Goal: Information Seeking & Learning: Learn about a topic

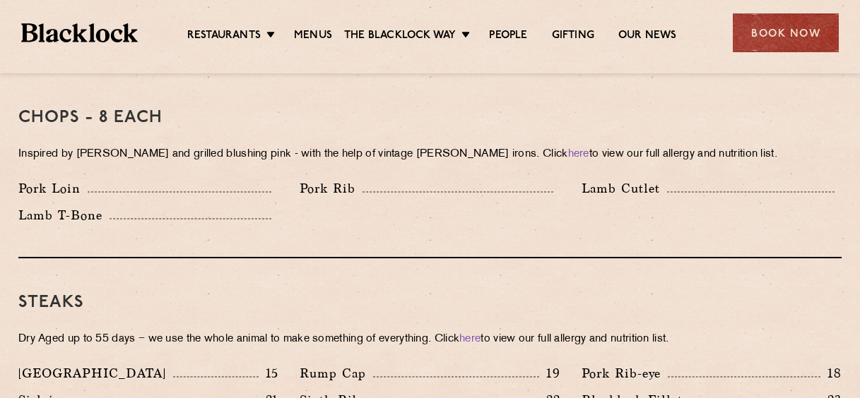
scroll to position [1201, 0]
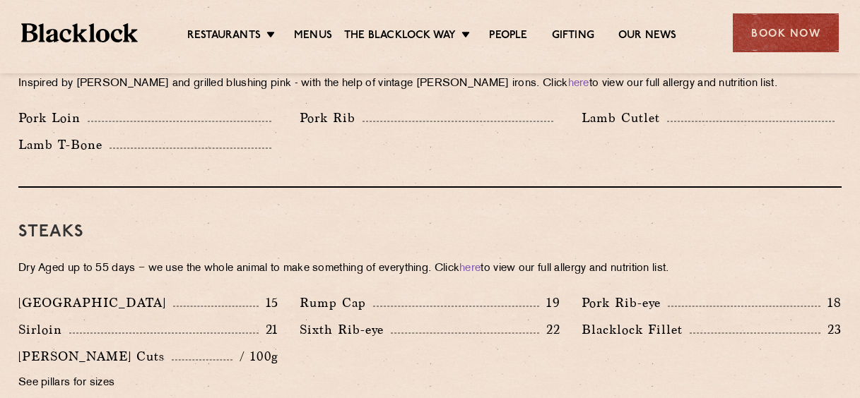
drag, startPoint x: 559, startPoint y: 313, endPoint x: 310, endPoint y: 309, distance: 249.4
click at [310, 320] on div "Sixth Rib-eye 22" at bounding box center [430, 330] width 260 height 20
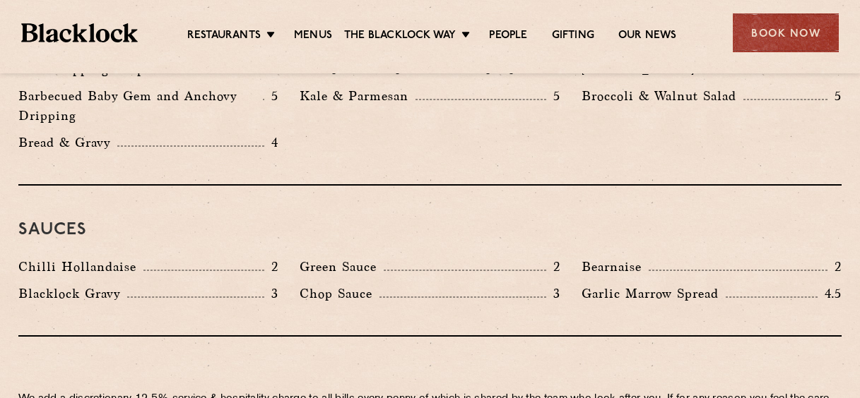
scroll to position [2264, 0]
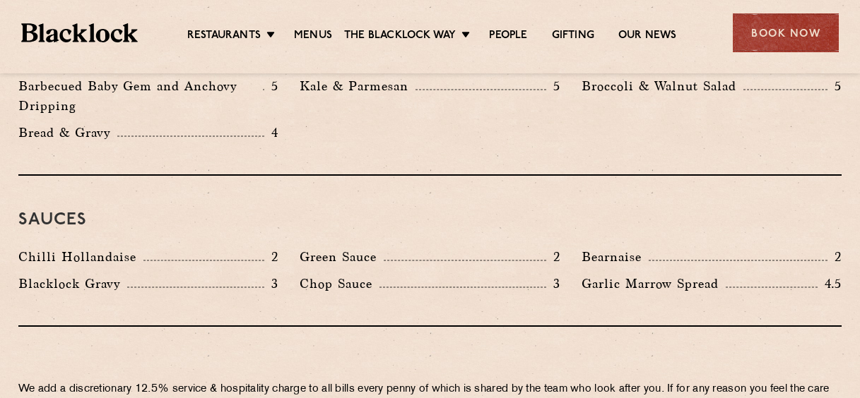
drag, startPoint x: 301, startPoint y: 218, endPoint x: 559, endPoint y: 213, distance: 257.9
click at [559, 247] on div "Green Sauce 2" at bounding box center [430, 257] width 260 height 20
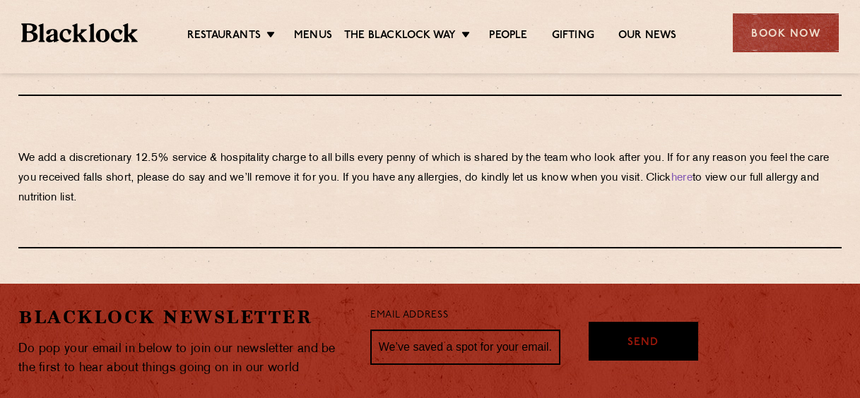
scroll to position [2298, 0]
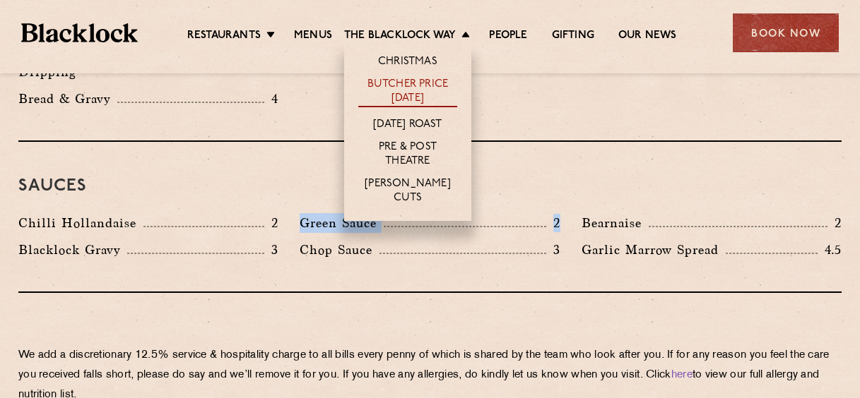
click at [431, 95] on link "Butcher Price [DATE]" at bounding box center [407, 93] width 99 height 30
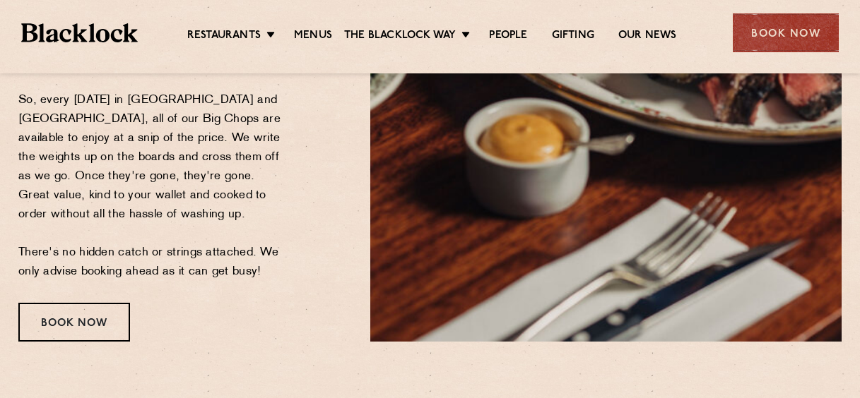
scroll to position [423, 0]
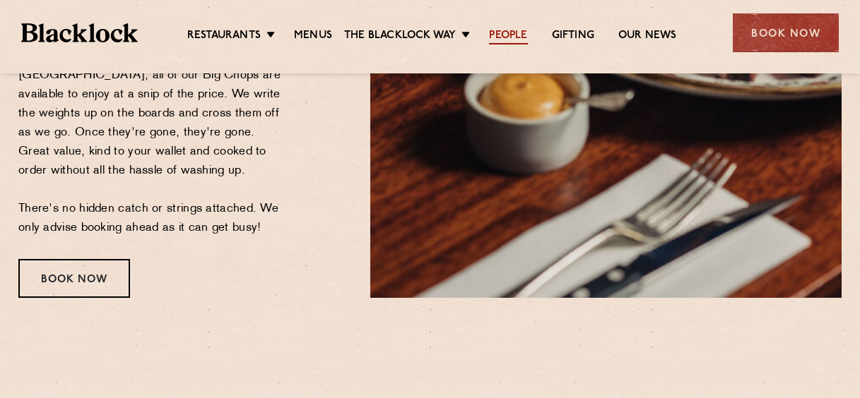
click at [510, 34] on link "People" at bounding box center [508, 37] width 38 height 16
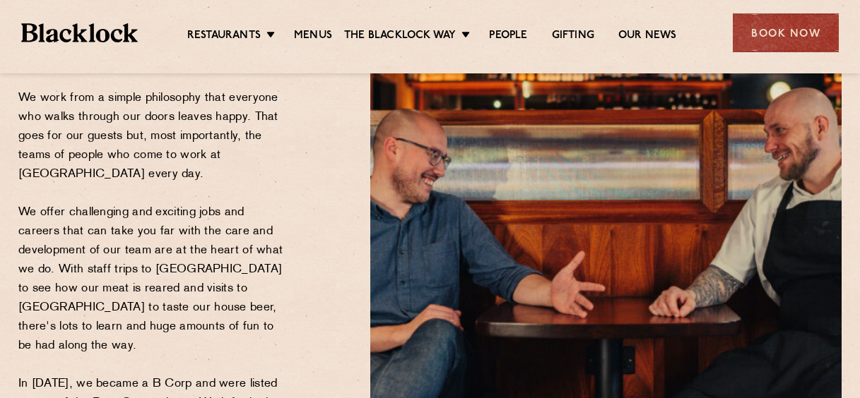
scroll to position [212, 0]
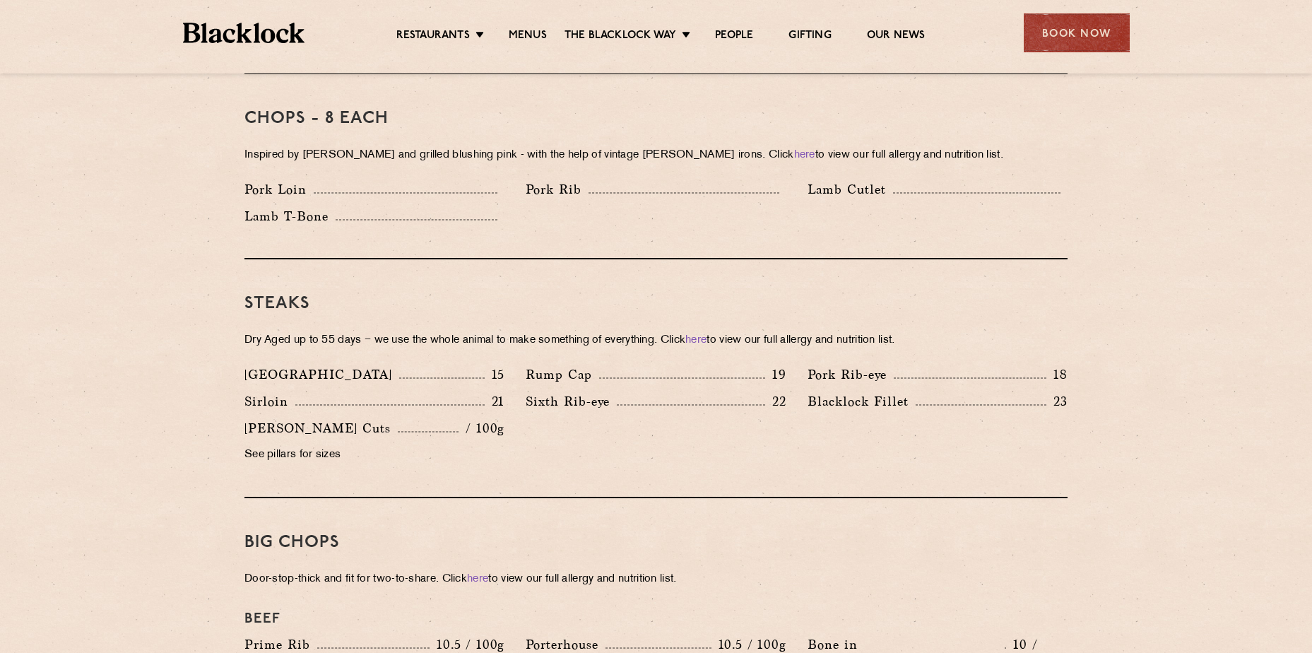
scroll to position [1130, 0]
drag, startPoint x: 247, startPoint y: 381, endPoint x: 577, endPoint y: 384, distance: 330.6
click at [577, 384] on div "Denver 15 Rump Cap 19 Pork Rib-eye 18 Sirloin 21 Sixth Rib-eye 22 [PERSON_NAME]…" at bounding box center [656, 417] width 844 height 107
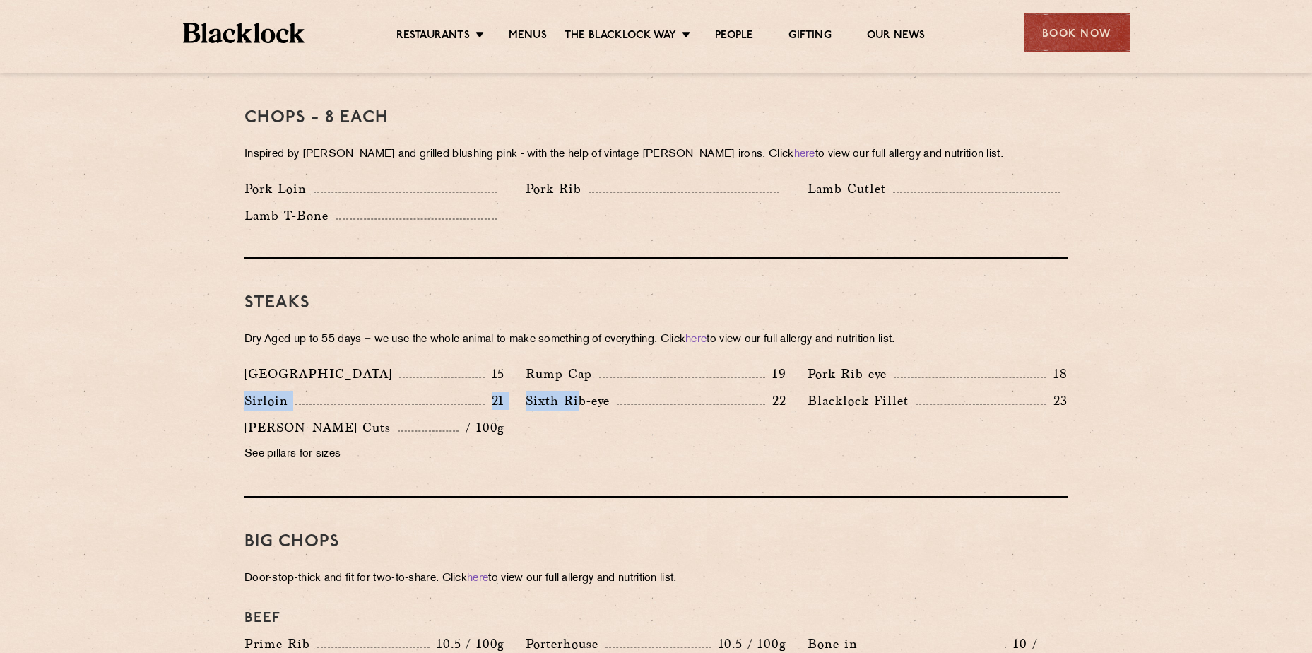
click at [596, 421] on div "Denver 15 Rump Cap 19 Pork Rib-eye 18 Sirloin 21 Sixth Rib-eye 22 [PERSON_NAME]…" at bounding box center [656, 417] width 844 height 107
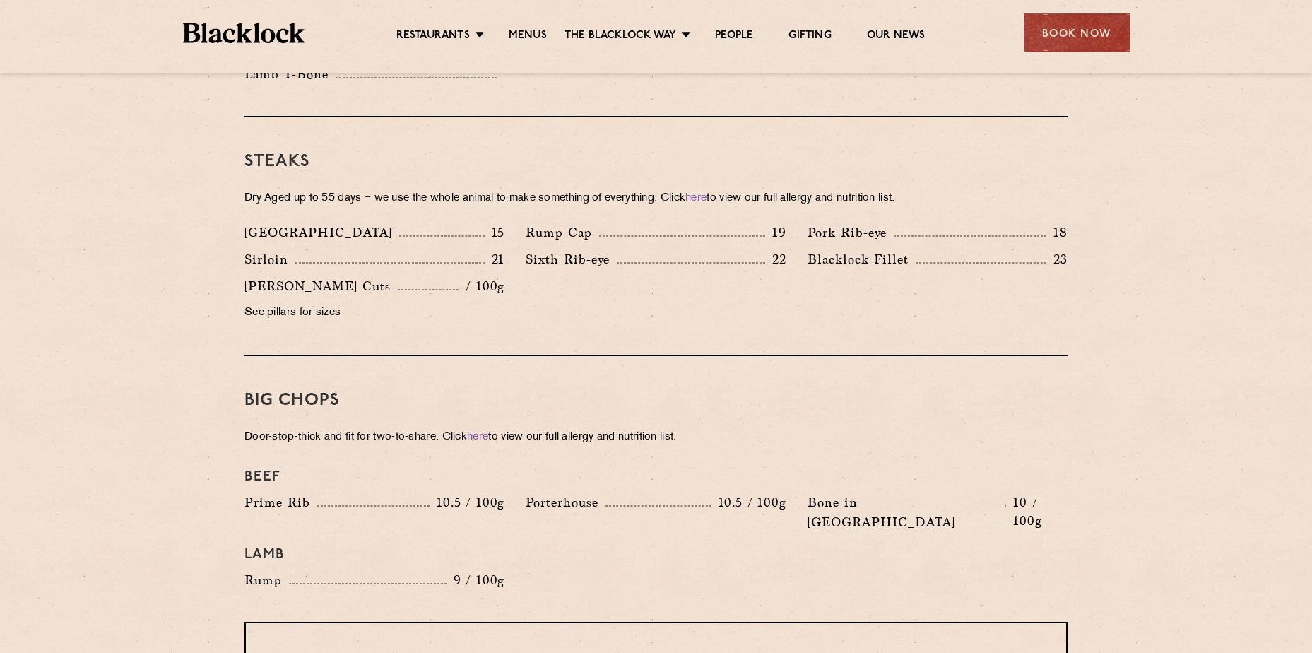
scroll to position [1342, 0]
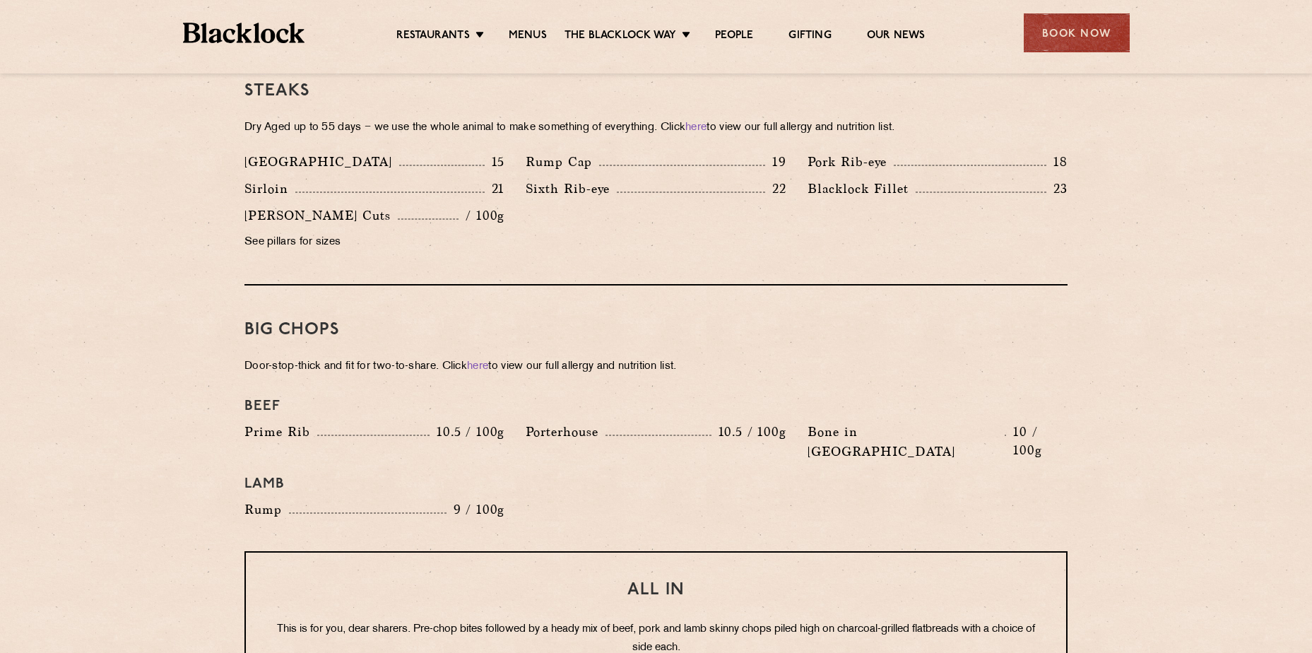
drag, startPoint x: 247, startPoint y: 413, endPoint x: 550, endPoint y: 427, distance: 303.4
click at [550, 427] on div "Beef Prime Rib 10.5 / 100g Porterhouse 10.5 / 100g Bone in Sirloin 10 / 100g La…" at bounding box center [656, 459] width 844 height 136
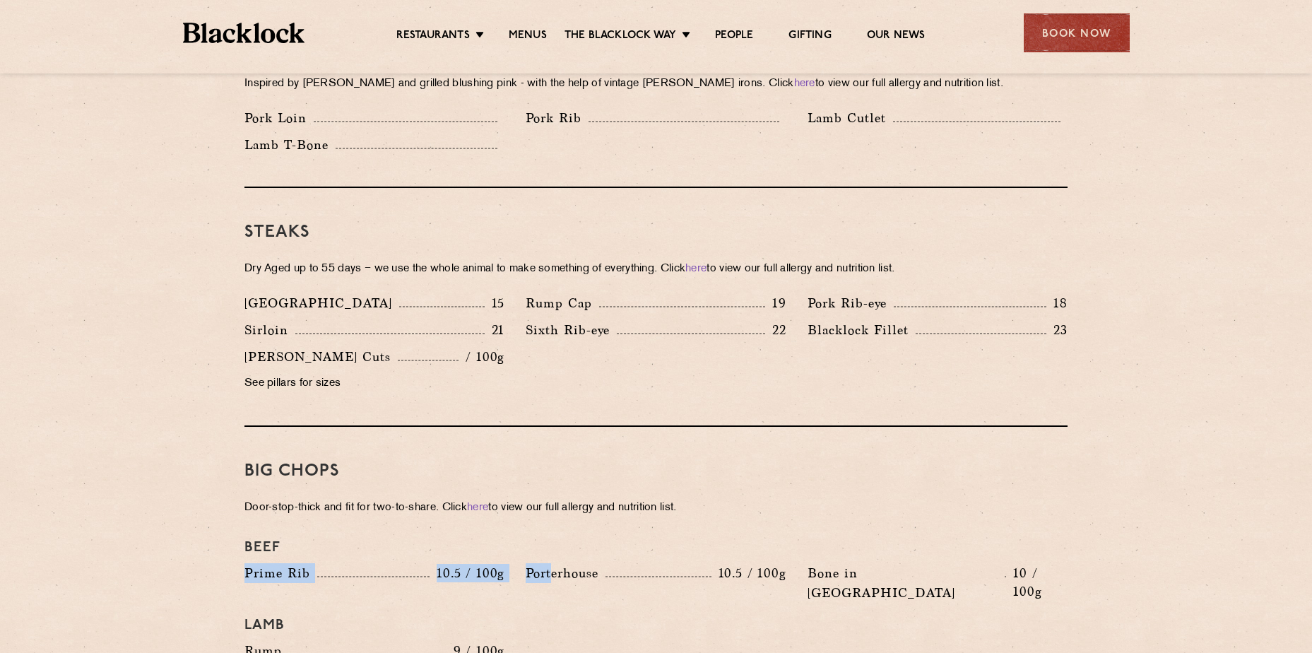
scroll to position [777, 0]
